Goal: Task Accomplishment & Management: Use online tool/utility

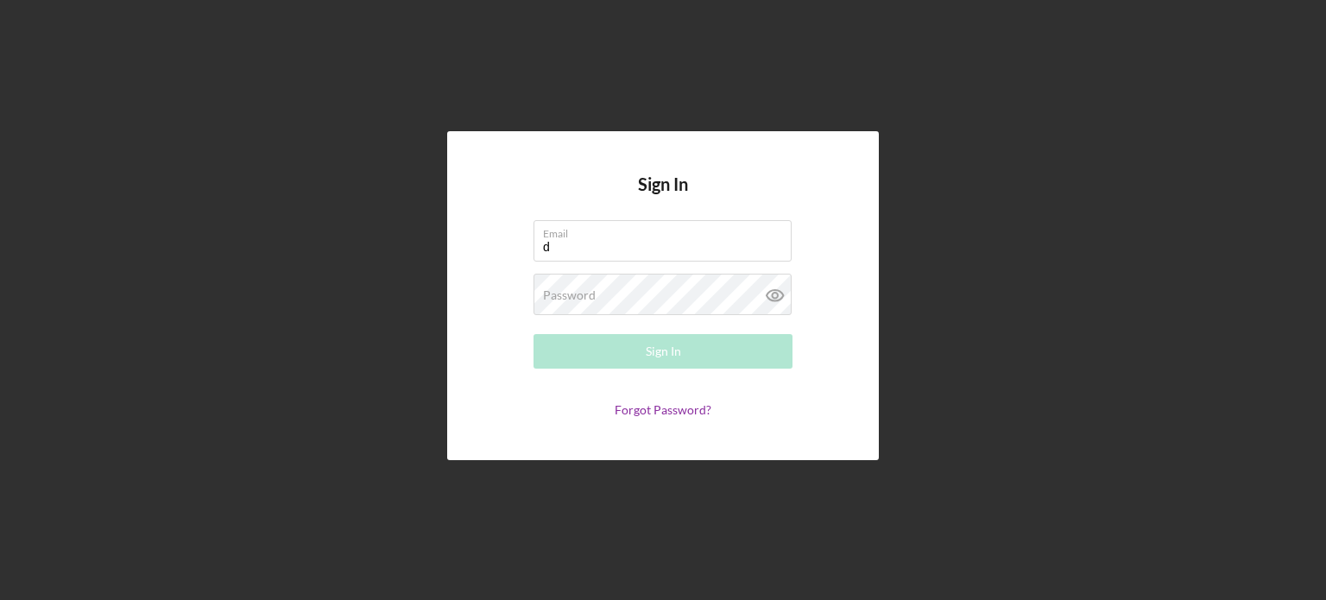
type input "[PERSON_NAME][EMAIL_ADDRESS][DOMAIN_NAME]"
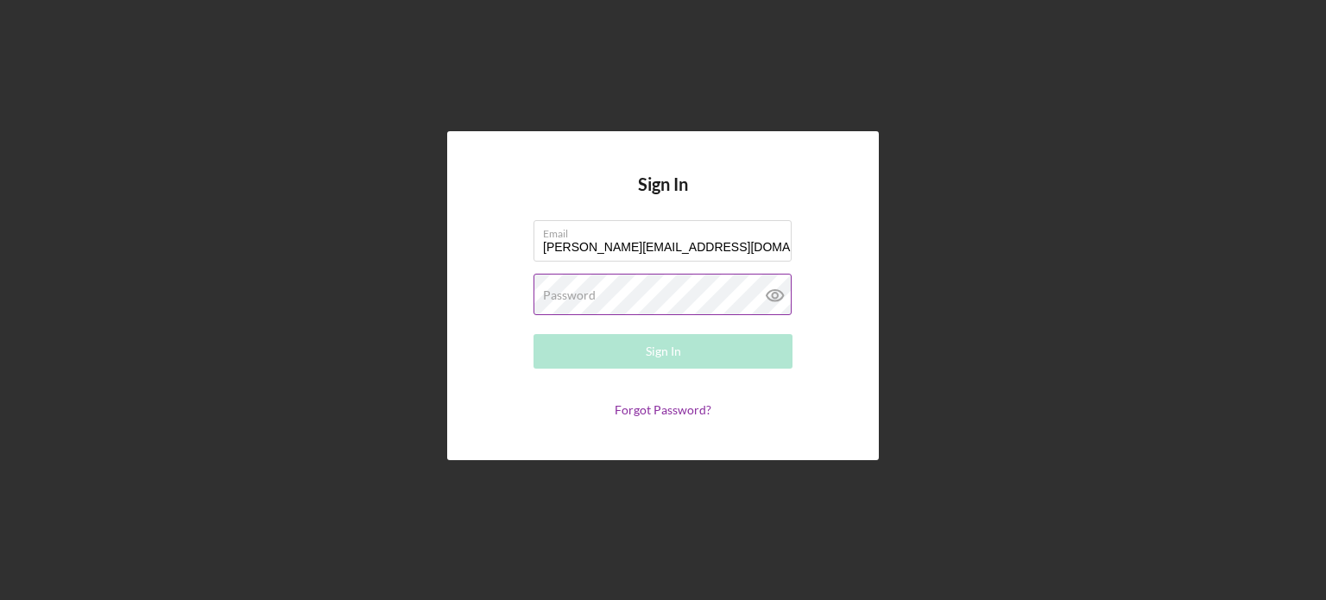
click at [723, 289] on div "Password Required" at bounding box center [663, 295] width 259 height 43
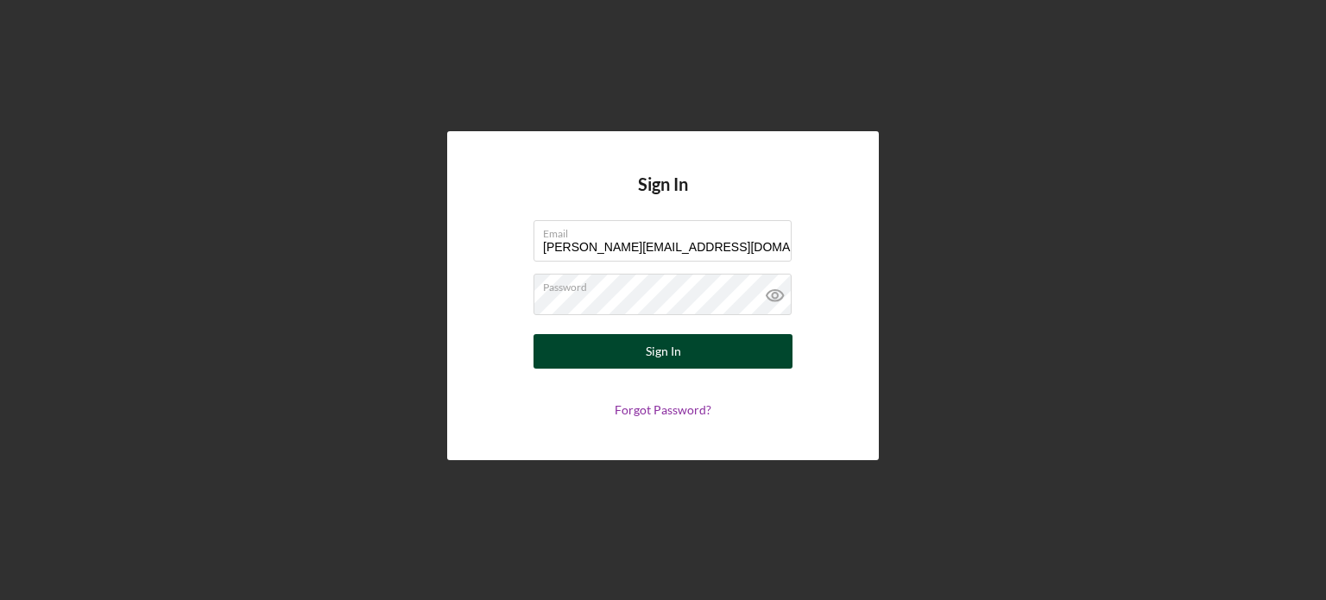
click at [578, 350] on button "Sign In" at bounding box center [663, 351] width 259 height 35
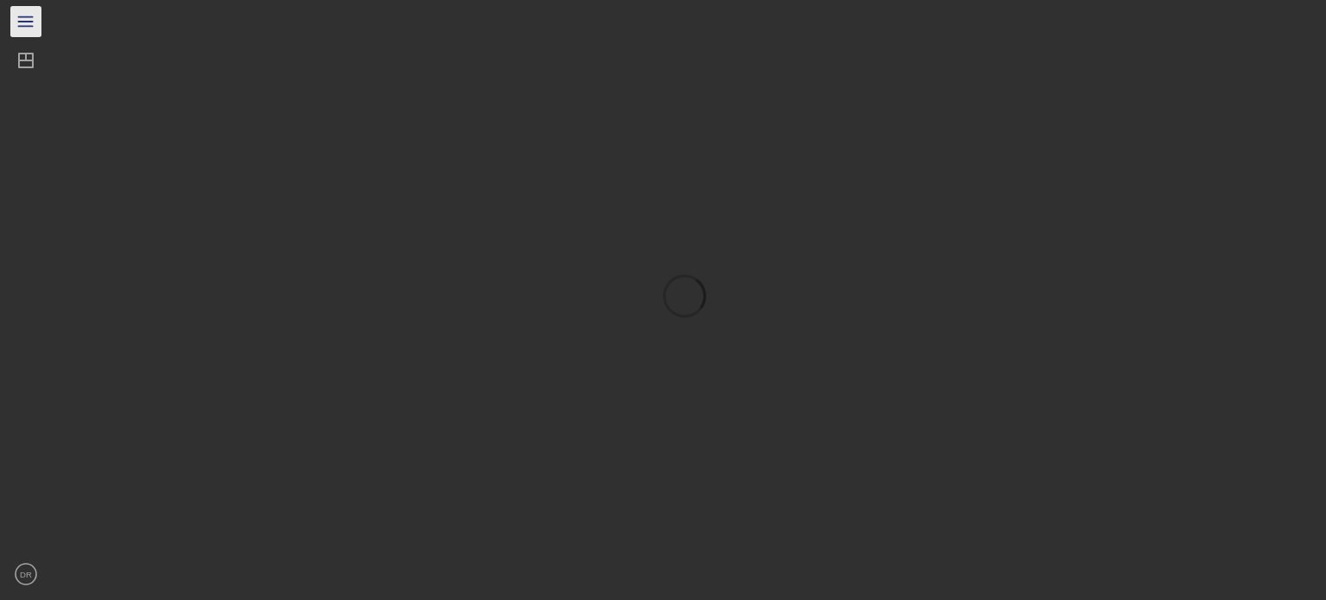
click at [18, 18] on icon "Icon/Menu" at bounding box center [26, 22] width 39 height 39
click at [104, 19] on line "button" at bounding box center [102, 20] width 9 height 9
